Goal: Task Accomplishment & Management: Use online tool/utility

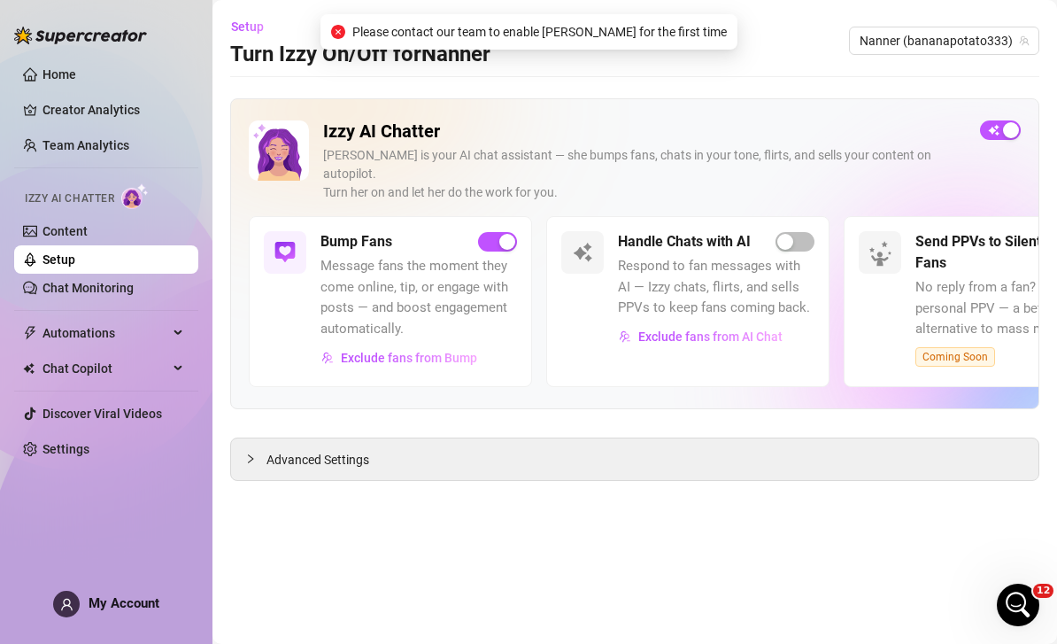
click at [498, 50] on div "Setup Turn Izzy On/Off for Nanner Nanner (bananapotato333)" at bounding box center [634, 40] width 809 height 57
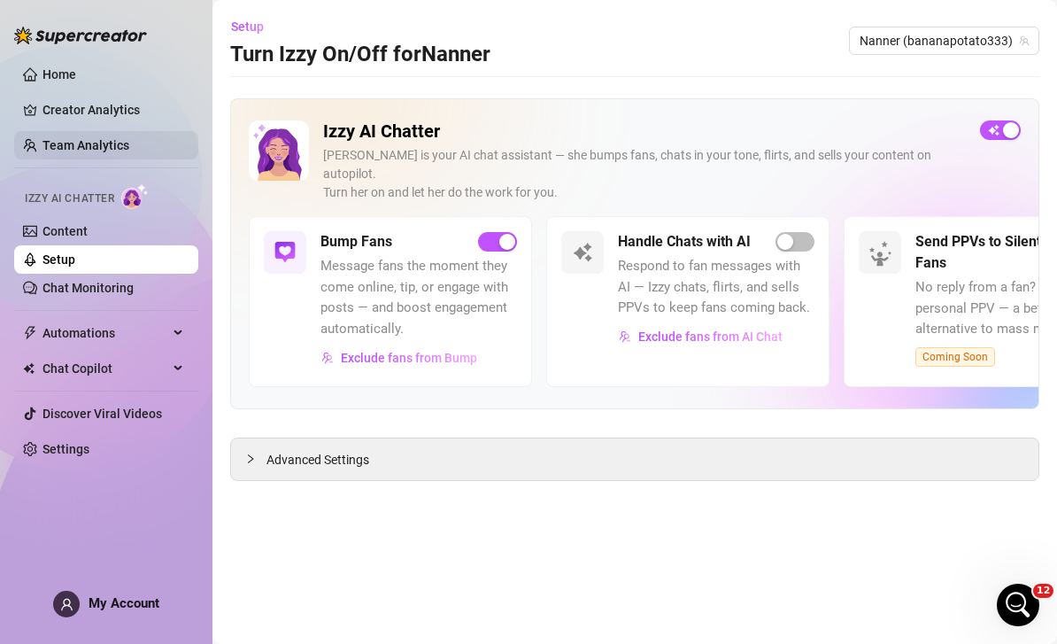
click at [129, 143] on link "Team Analytics" at bounding box center [85, 145] width 87 height 14
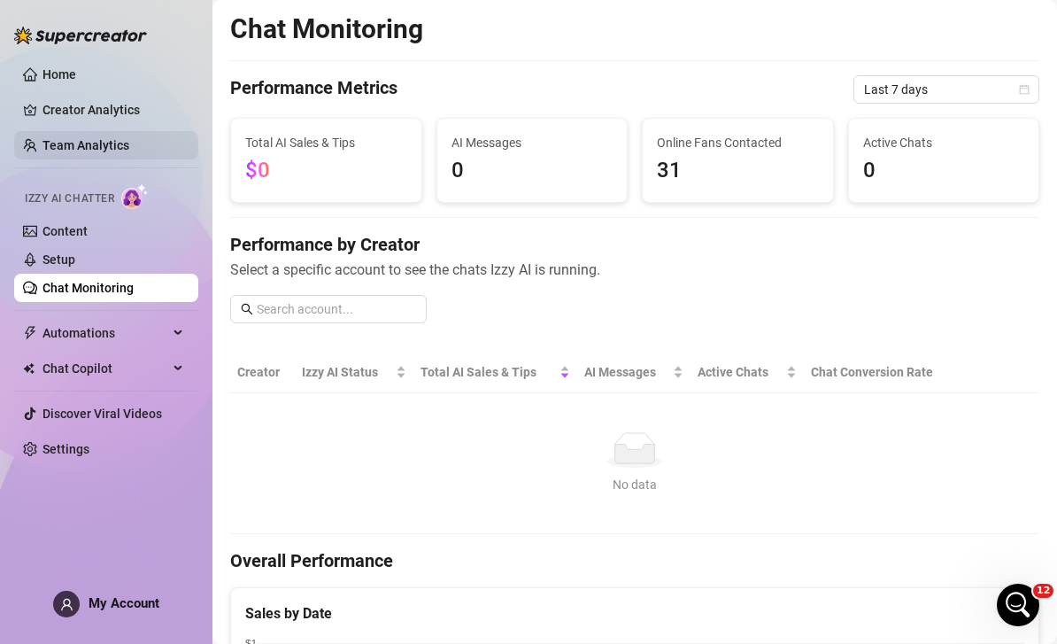
click at [111, 150] on link "Team Analytics" at bounding box center [85, 145] width 87 height 14
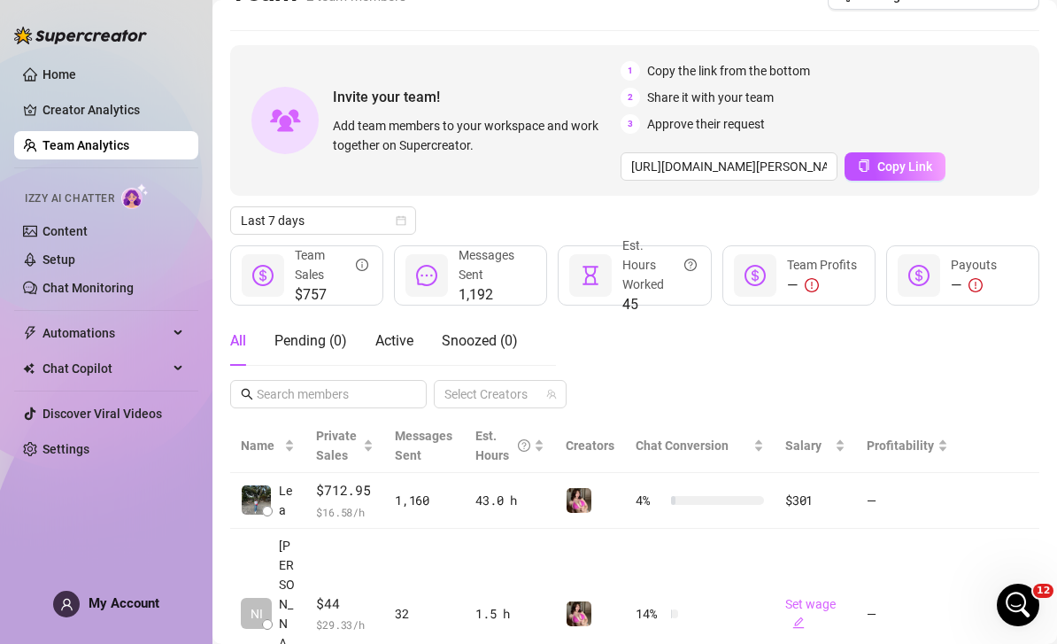
scroll to position [35, 0]
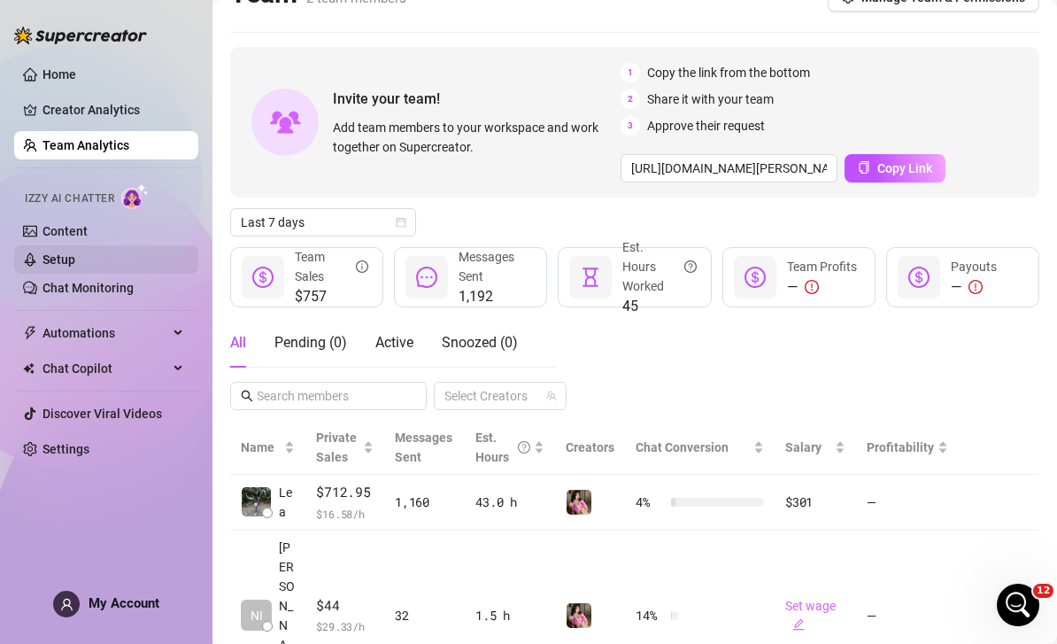
click at [75, 252] on link "Setup" at bounding box center [58, 259] width 33 height 14
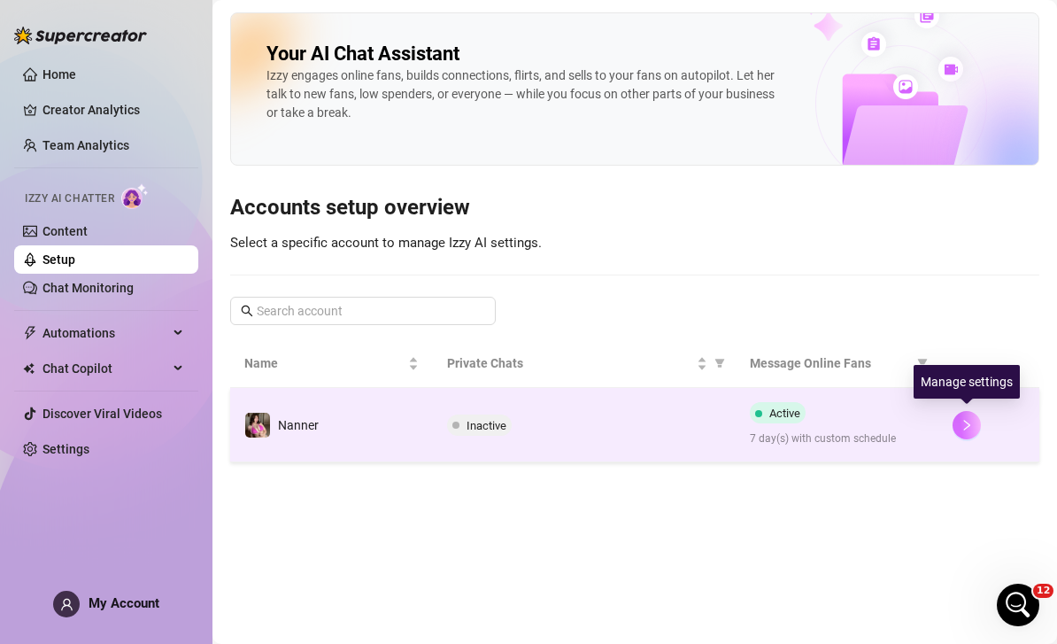
click at [965, 419] on icon "right" at bounding box center [967, 425] width 12 height 12
